Goal: Browse casually

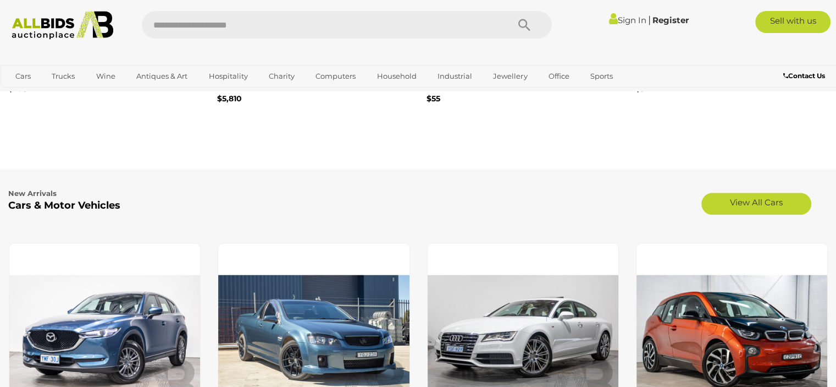
scroll to position [1210, 0]
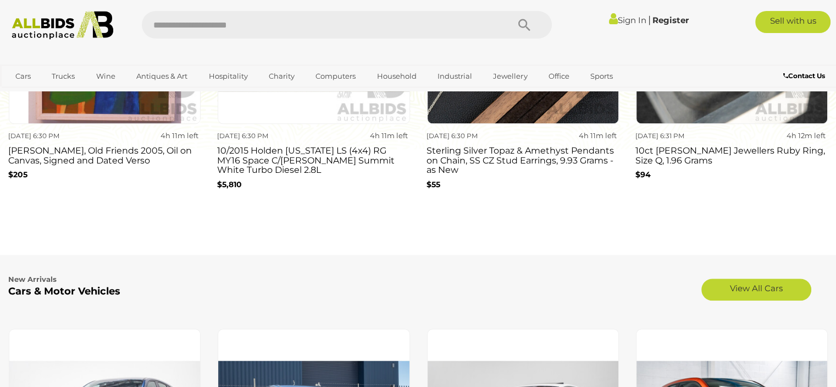
click at [35, 23] on img at bounding box center [62, 25] width 113 height 29
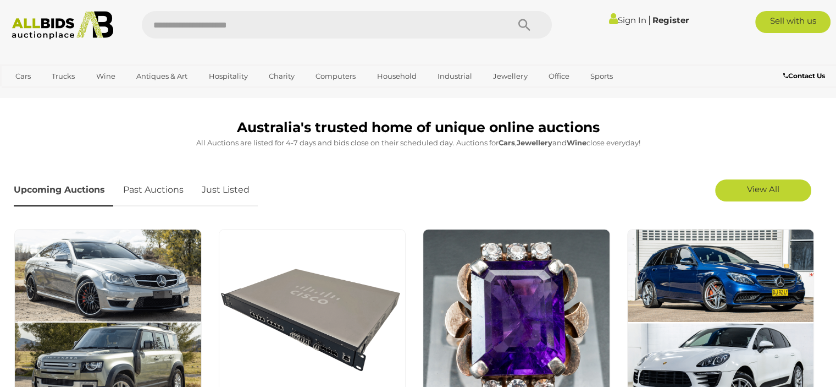
scroll to position [275, 0]
click at [772, 188] on span "View All" at bounding box center [763, 189] width 32 height 10
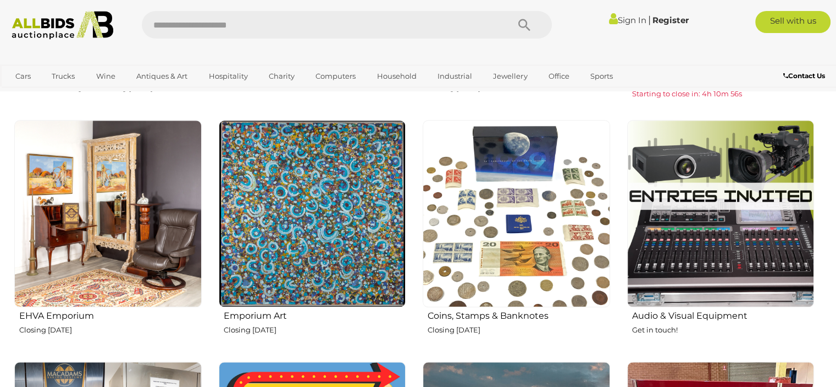
scroll to position [1210, 0]
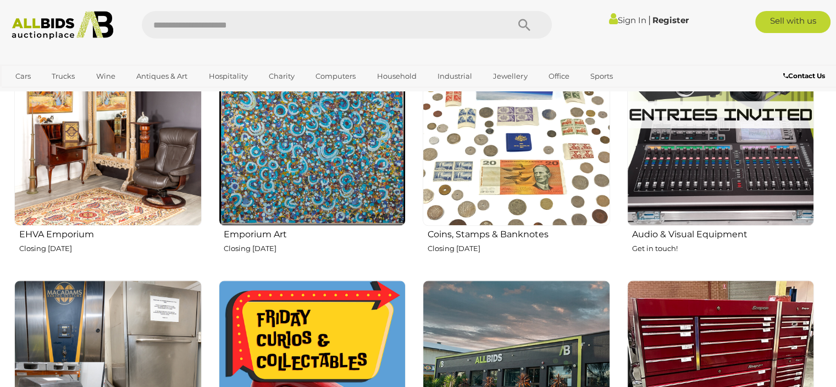
click at [111, 129] on img at bounding box center [107, 131] width 187 height 187
